Goal: Task Accomplishment & Management: Manage account settings

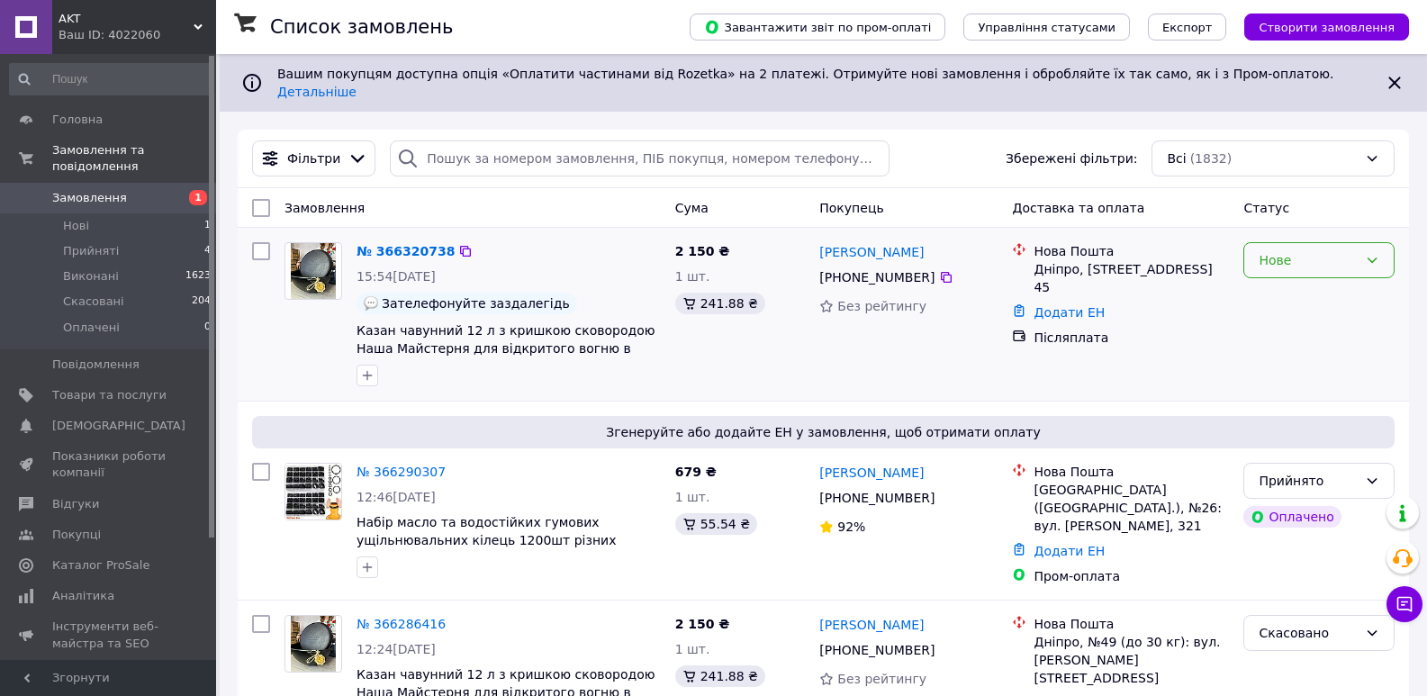
click at [1324, 256] on div "Нове" at bounding box center [1308, 260] width 99 height 20
click at [1321, 280] on li "Прийнято" at bounding box center [1318, 285] width 149 height 32
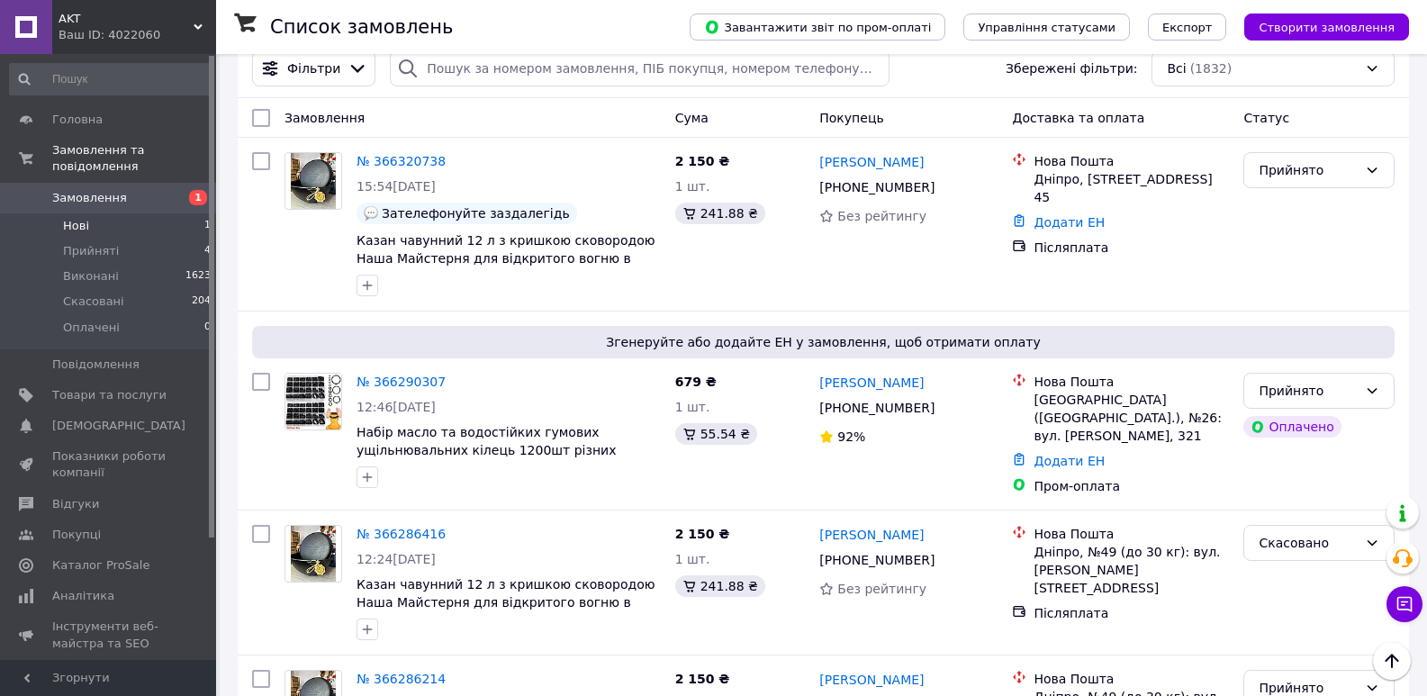
click at [113, 213] on li "Нові 1" at bounding box center [111, 225] width 222 height 25
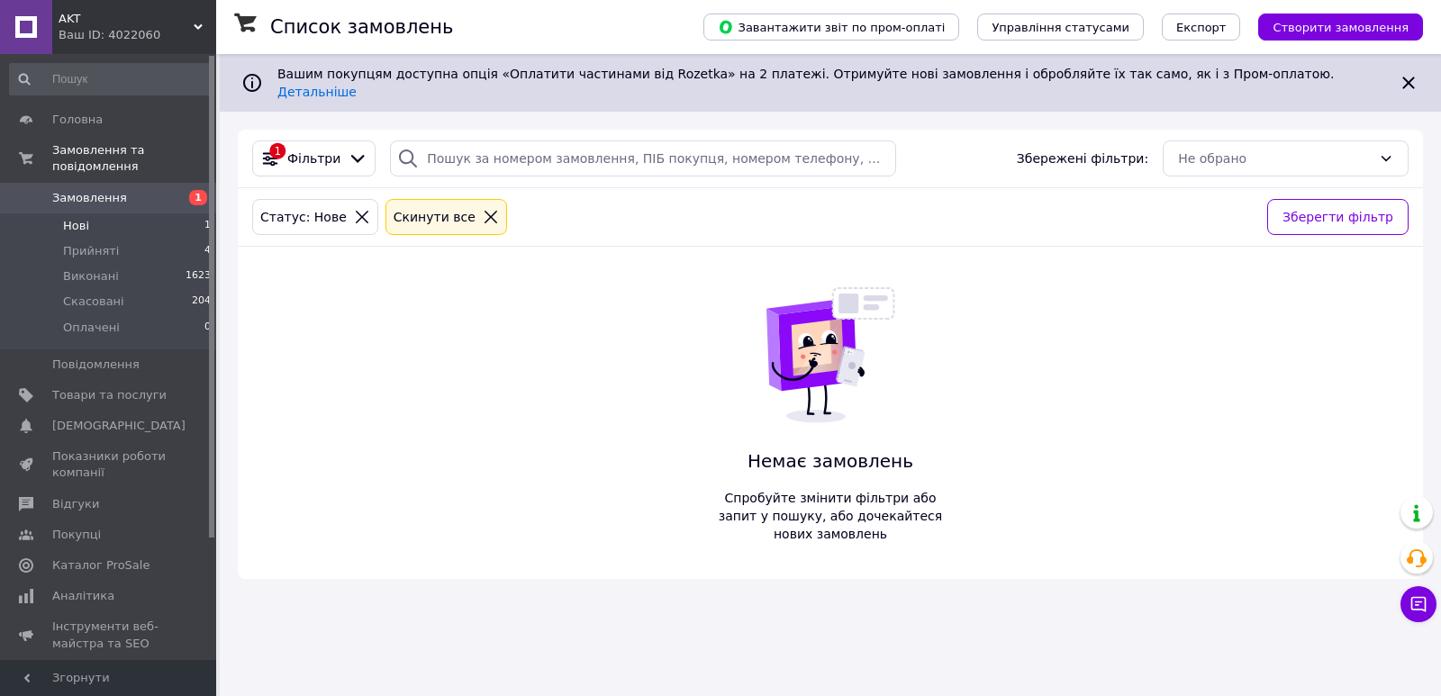
click at [138, 190] on span "Замовлення" at bounding box center [109, 198] width 114 height 16
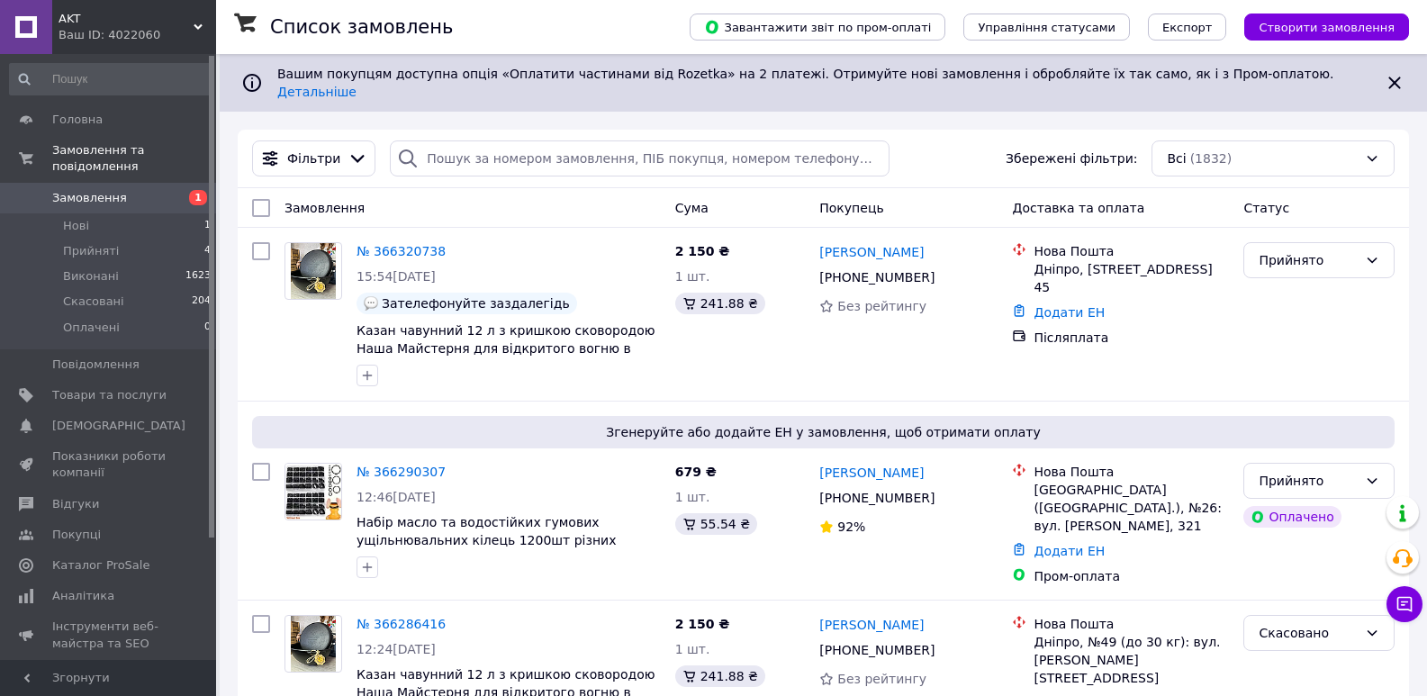
click at [74, 190] on span "Замовлення" at bounding box center [89, 198] width 75 height 16
